Goal: Task Accomplishment & Management: Complete application form

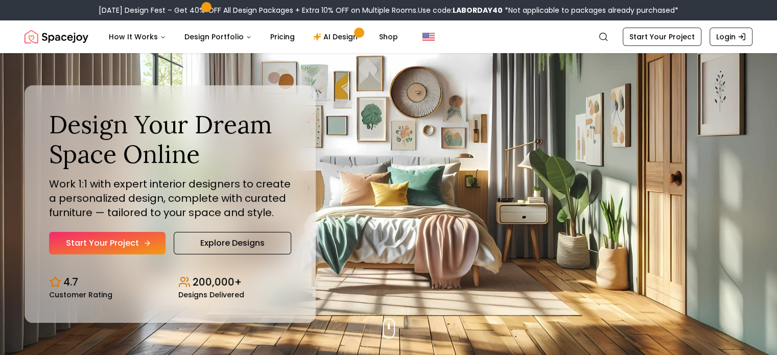
click at [120, 246] on link "Start Your Project" at bounding box center [107, 243] width 116 height 22
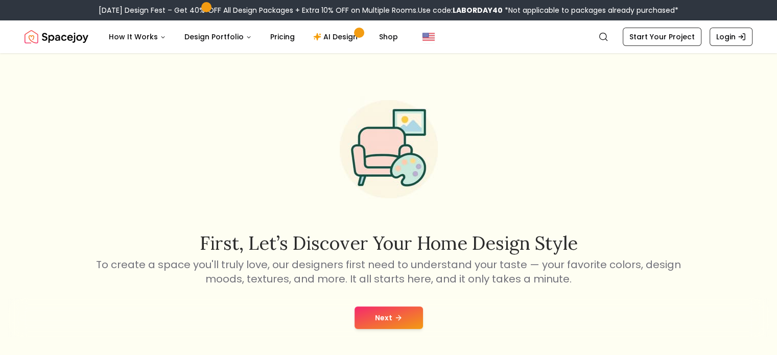
click at [390, 313] on button "Next" at bounding box center [388, 317] width 68 height 22
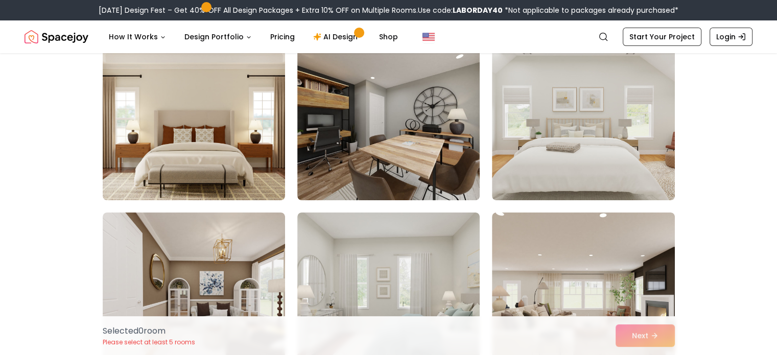
scroll to position [102, 0]
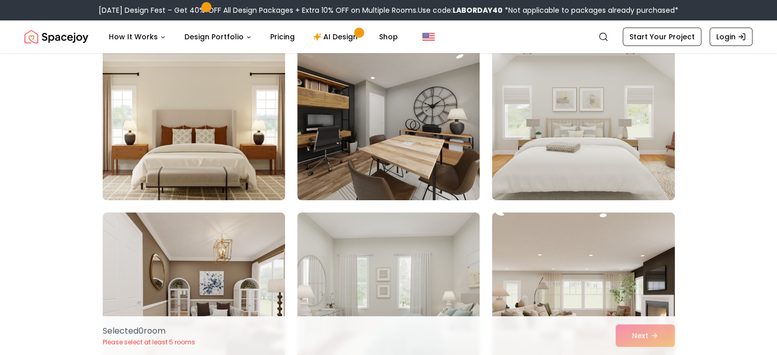
click at [208, 128] on img at bounding box center [194, 119] width 192 height 172
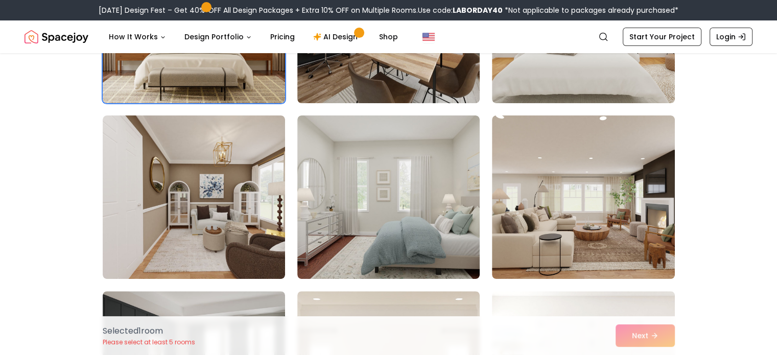
scroll to position [204, 0]
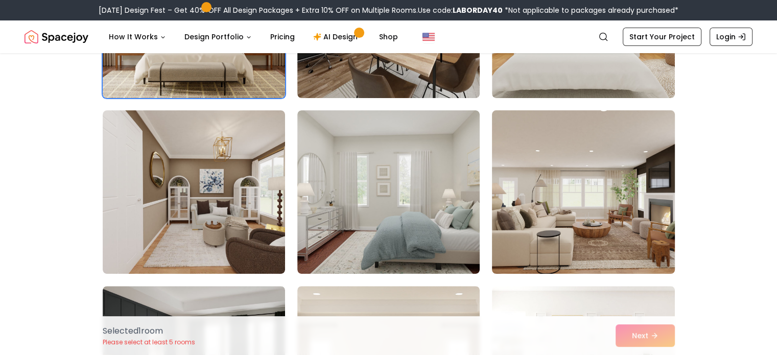
click at [610, 189] on img at bounding box center [583, 192] width 192 height 172
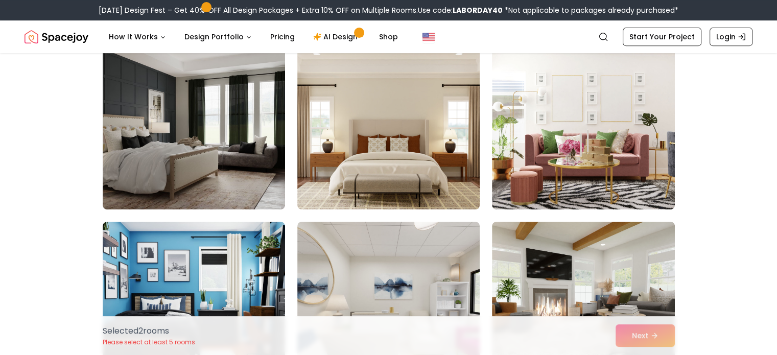
scroll to position [511, 0]
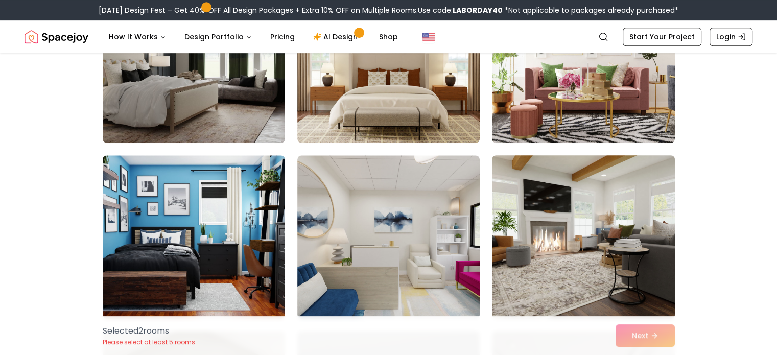
click at [584, 238] on img at bounding box center [583, 237] width 192 height 172
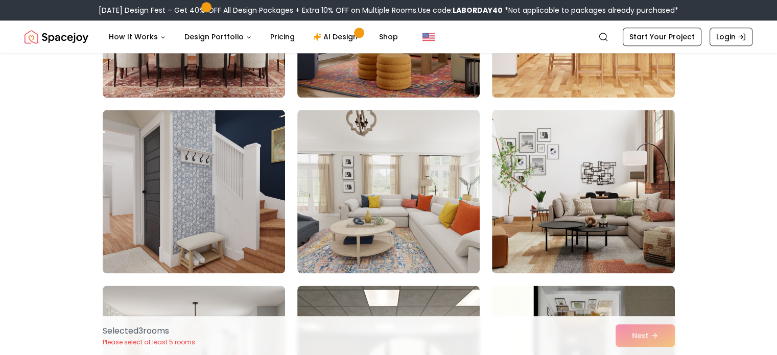
scroll to position [1277, 0]
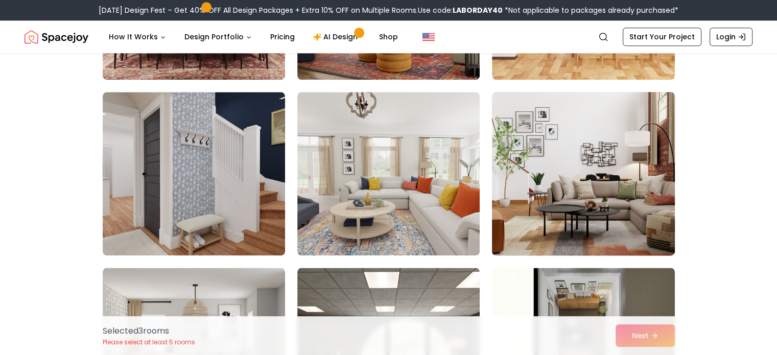
click at [590, 175] on img at bounding box center [583, 174] width 192 height 172
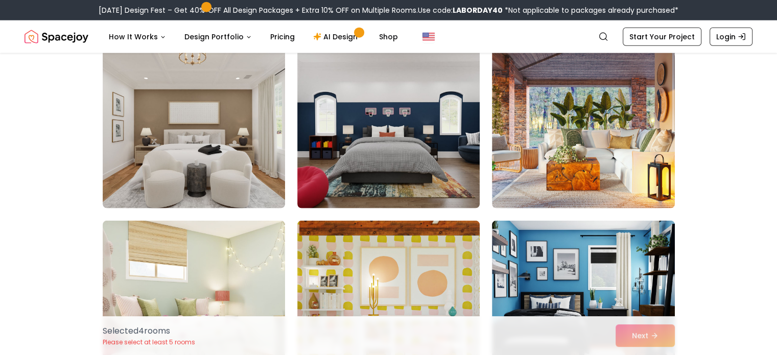
scroll to position [2502, 0]
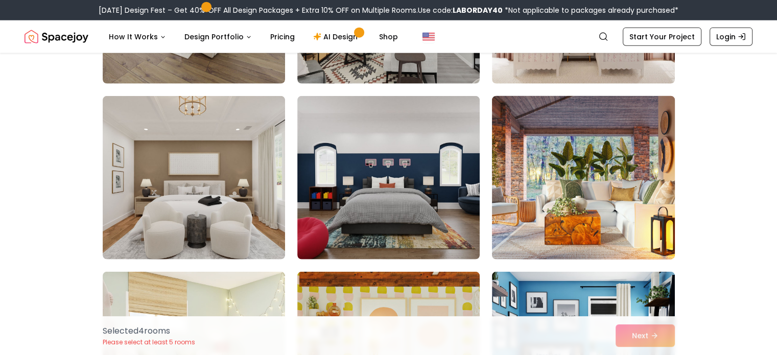
click at [596, 168] on img at bounding box center [583, 178] width 192 height 172
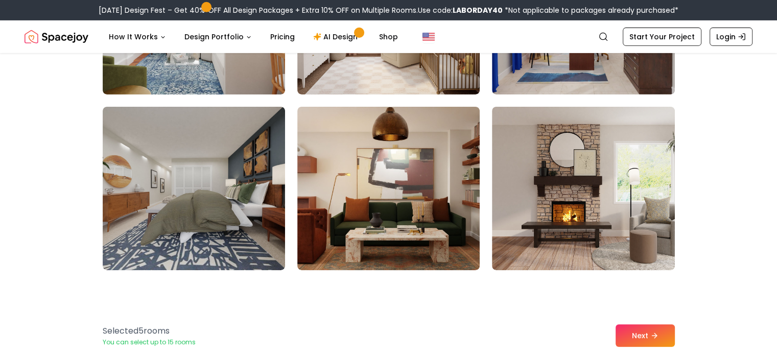
scroll to position [3371, 0]
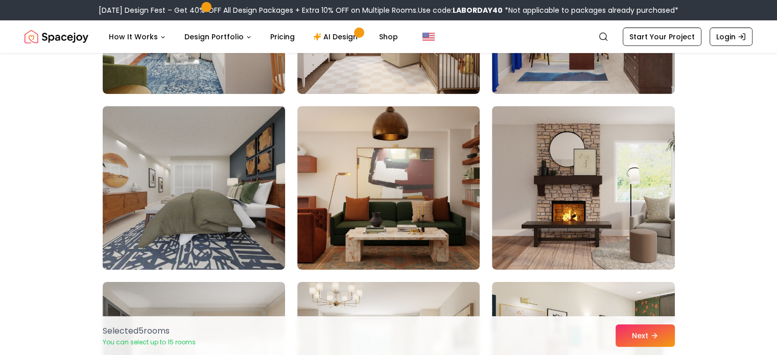
click at [141, 210] on img at bounding box center [194, 188] width 192 height 172
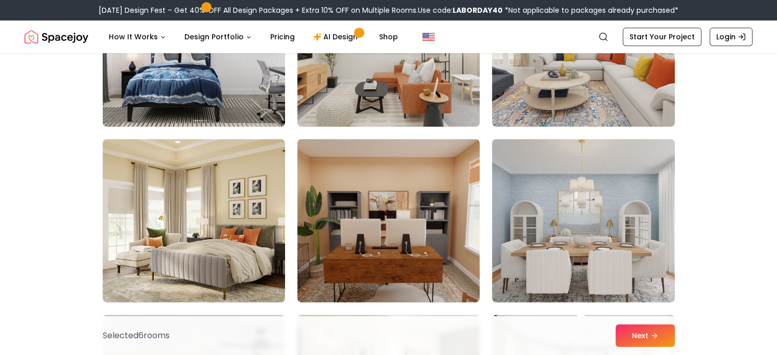
scroll to position [4443, 0]
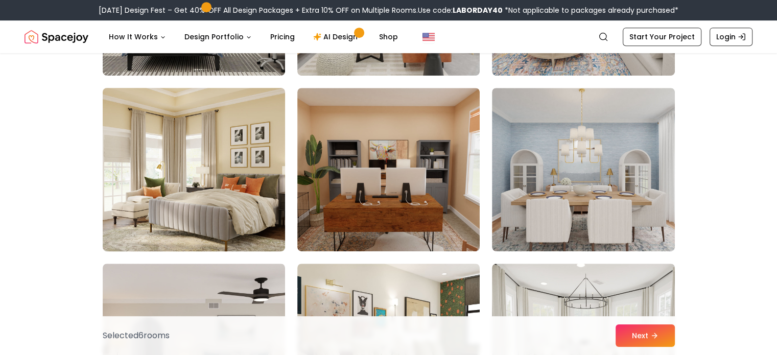
click at [219, 203] on img at bounding box center [194, 170] width 192 height 172
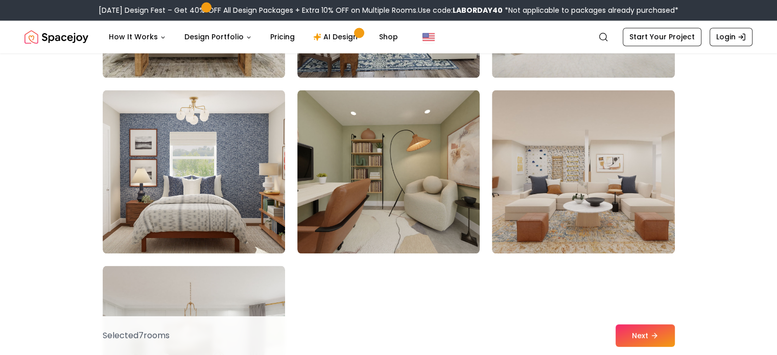
scroll to position [5720, 0]
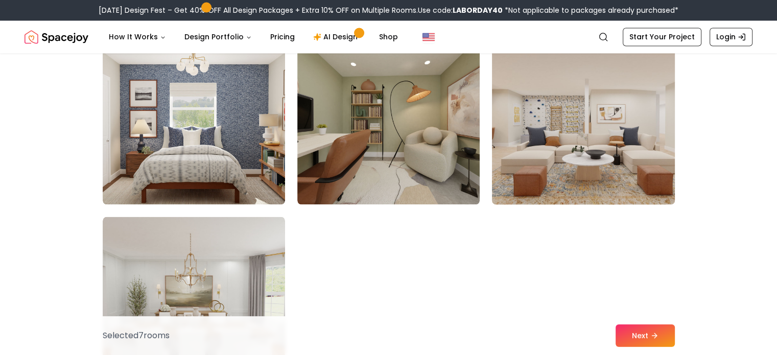
click at [616, 166] on img at bounding box center [583, 123] width 192 height 172
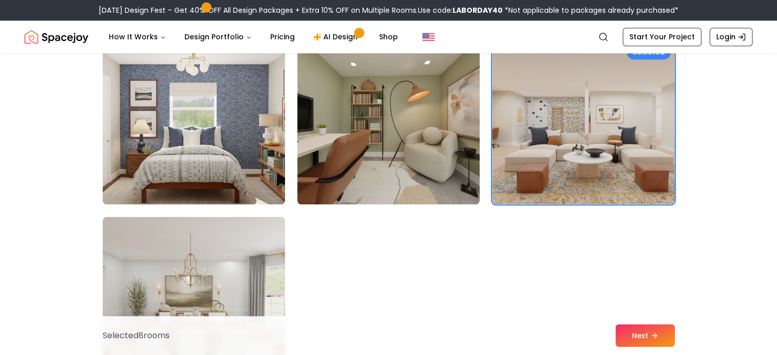
scroll to position [5822, 0]
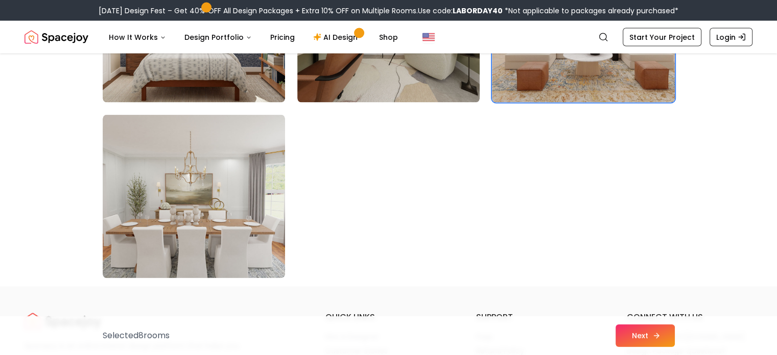
click at [647, 330] on button "Next" at bounding box center [644, 335] width 59 height 22
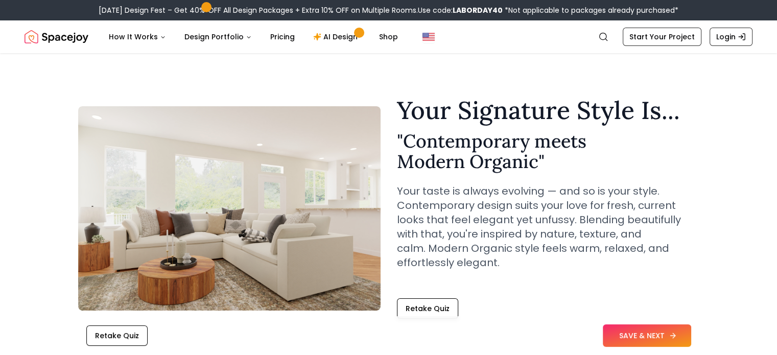
click at [649, 335] on button "SAVE & NEXT" at bounding box center [647, 335] width 88 height 22
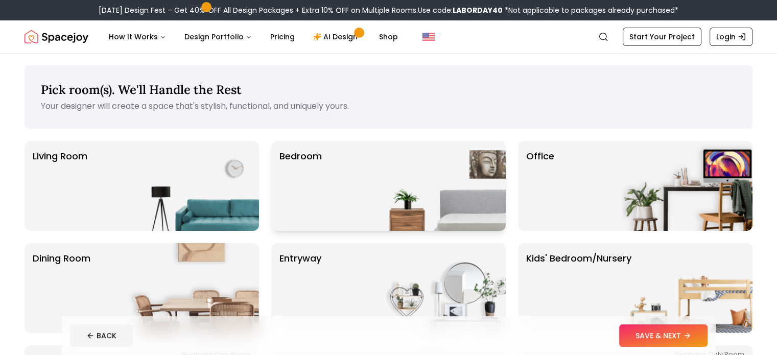
click at [415, 158] on img at bounding box center [440, 186] width 131 height 90
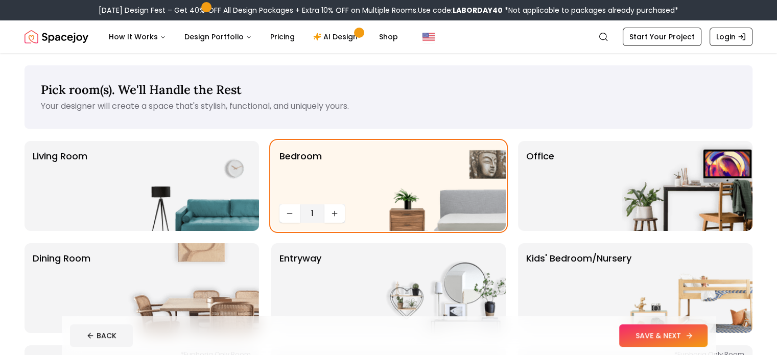
click at [684, 335] on button "SAVE & NEXT" at bounding box center [663, 335] width 88 height 22
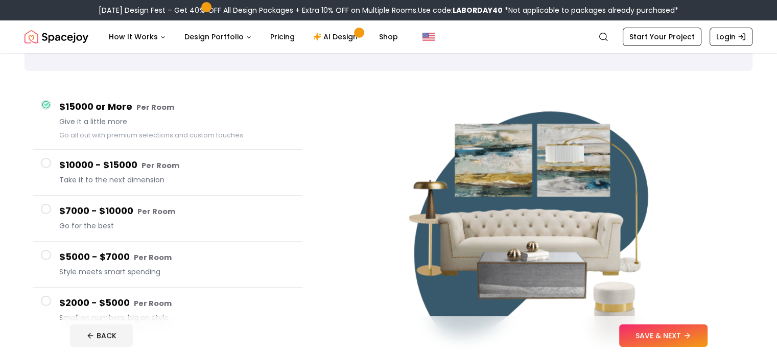
scroll to position [102, 0]
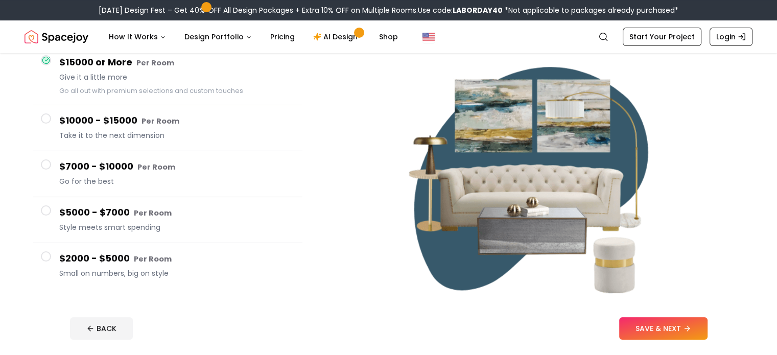
click at [129, 261] on h4 "$2000 - $5000 Per Room" at bounding box center [176, 258] width 235 height 15
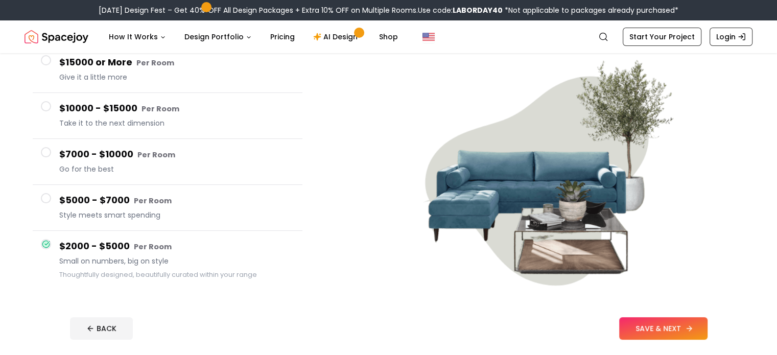
click at [692, 326] on button "SAVE & NEXT" at bounding box center [663, 328] width 88 height 22
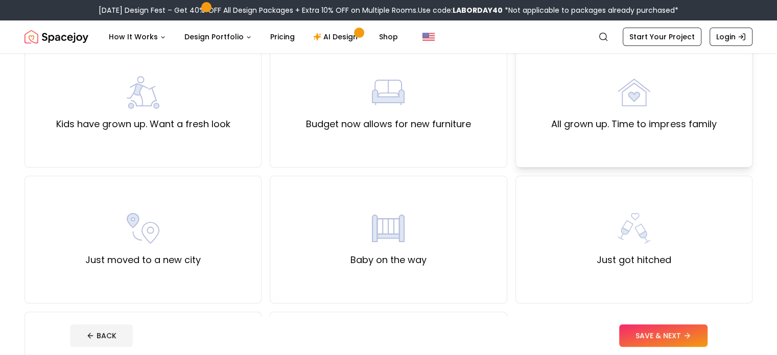
scroll to position [255, 0]
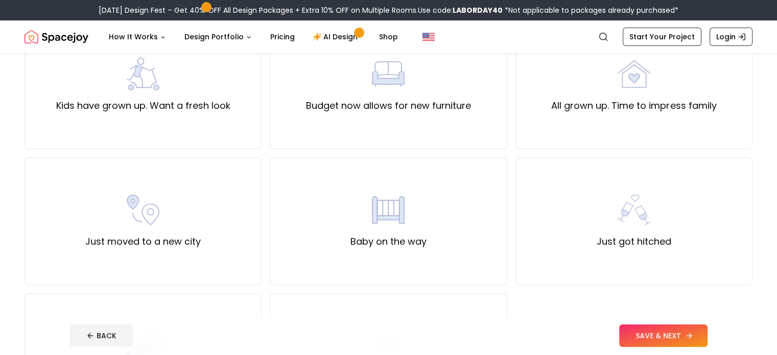
click at [689, 335] on button "SAVE & NEXT" at bounding box center [663, 335] width 88 height 22
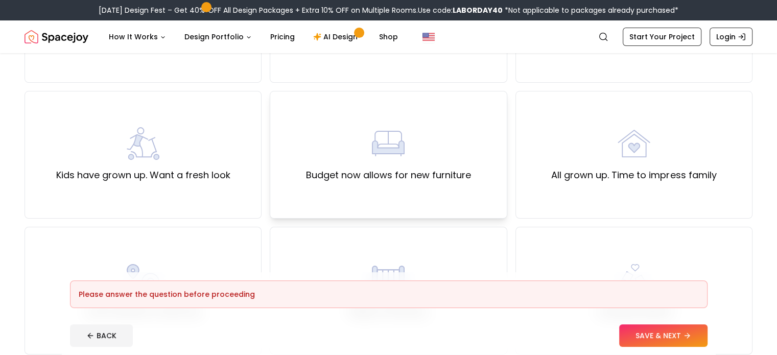
scroll to position [51, 0]
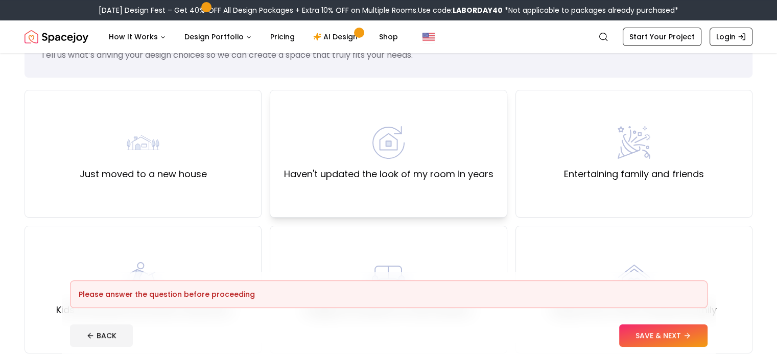
click at [405, 162] on div "Haven't updated the look of my room in years" at bounding box center [387, 153] width 209 height 55
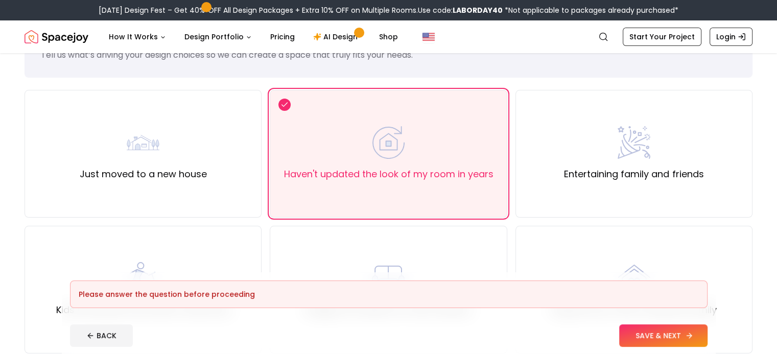
click at [695, 332] on button "SAVE & NEXT" at bounding box center [663, 335] width 88 height 22
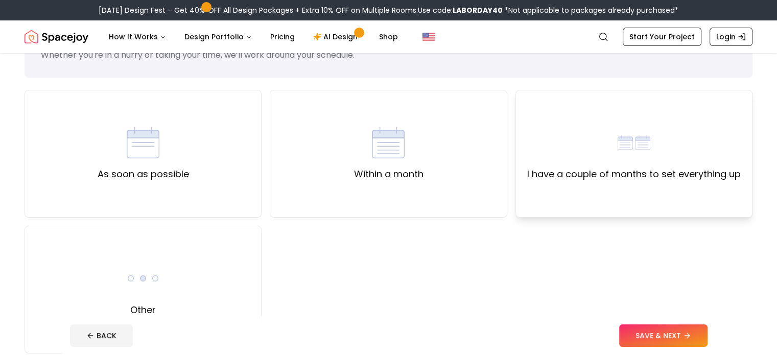
scroll to position [153, 0]
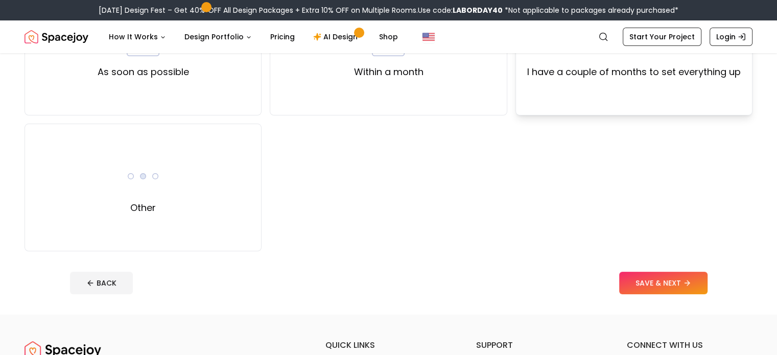
click at [635, 79] on div "I have a couple of months to set everything up" at bounding box center [633, 52] width 237 height 128
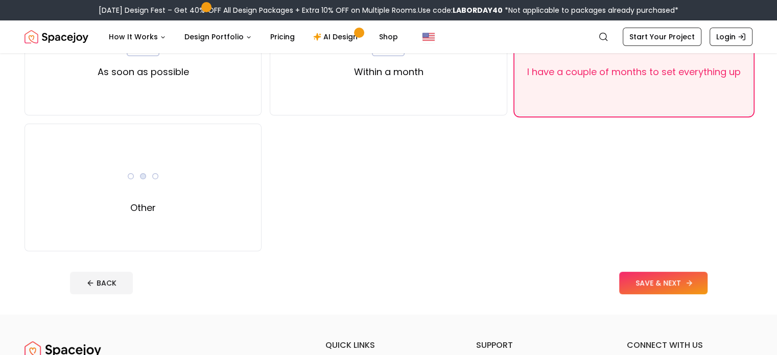
click at [680, 279] on button "SAVE & NEXT" at bounding box center [663, 283] width 88 height 22
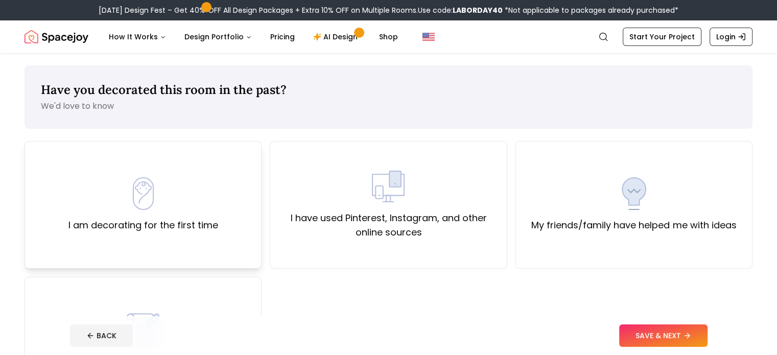
click at [162, 213] on div "I am decorating for the first time" at bounding box center [143, 204] width 150 height 55
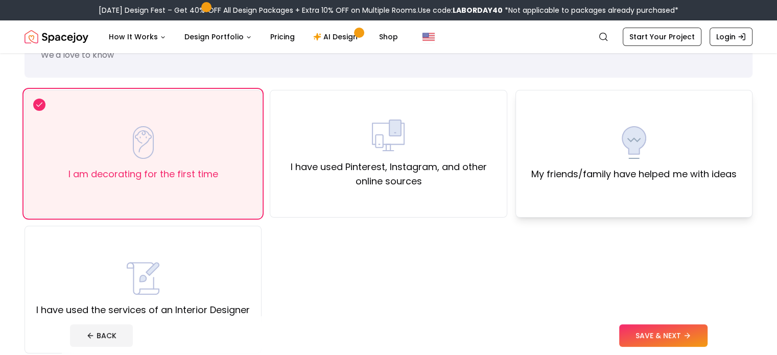
scroll to position [102, 0]
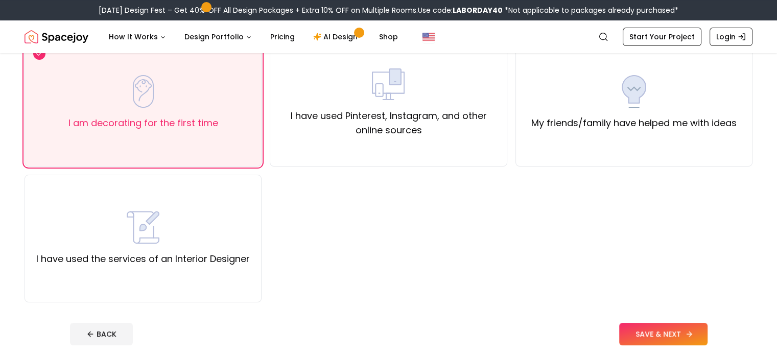
click at [706, 332] on button "SAVE & NEXT" at bounding box center [663, 334] width 88 height 22
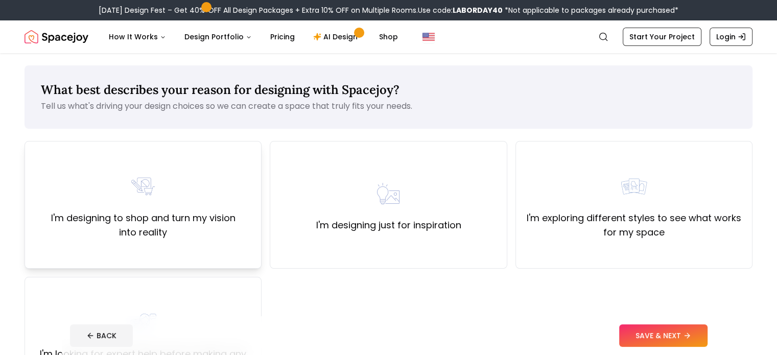
click at [188, 222] on label "I'm designing to shop and turn my vision into reality" at bounding box center [143, 225] width 220 height 29
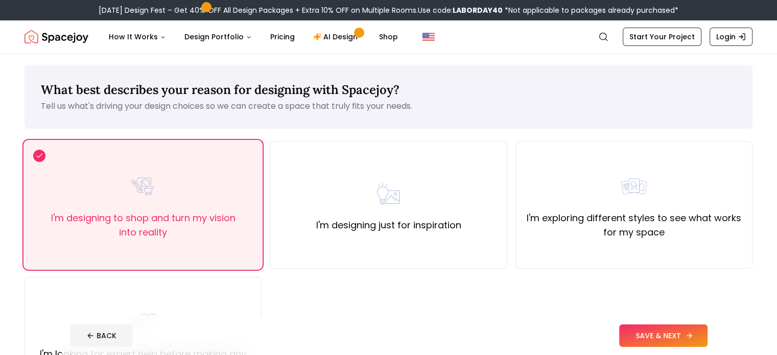
click at [707, 332] on button "SAVE & NEXT" at bounding box center [663, 335] width 88 height 22
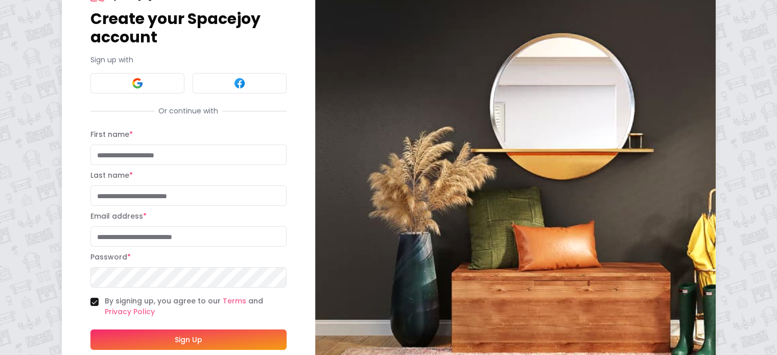
scroll to position [103, 0]
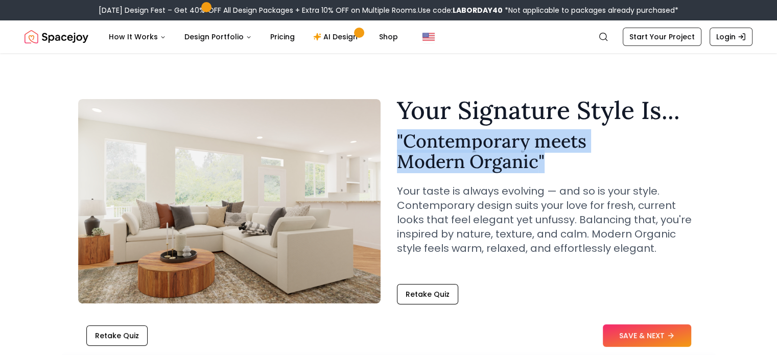
drag, startPoint x: 550, startPoint y: 166, endPoint x: 389, endPoint y: 138, distance: 162.9
click at [389, 138] on div "Your Signature Style Is... " Contemporary meets Modern Organic " Your taste is …" at bounding box center [388, 201] width 621 height 206
copy h2 "" Contemporary meets Modern Organic ""
